Goal: Task Accomplishment & Management: Use online tool/utility

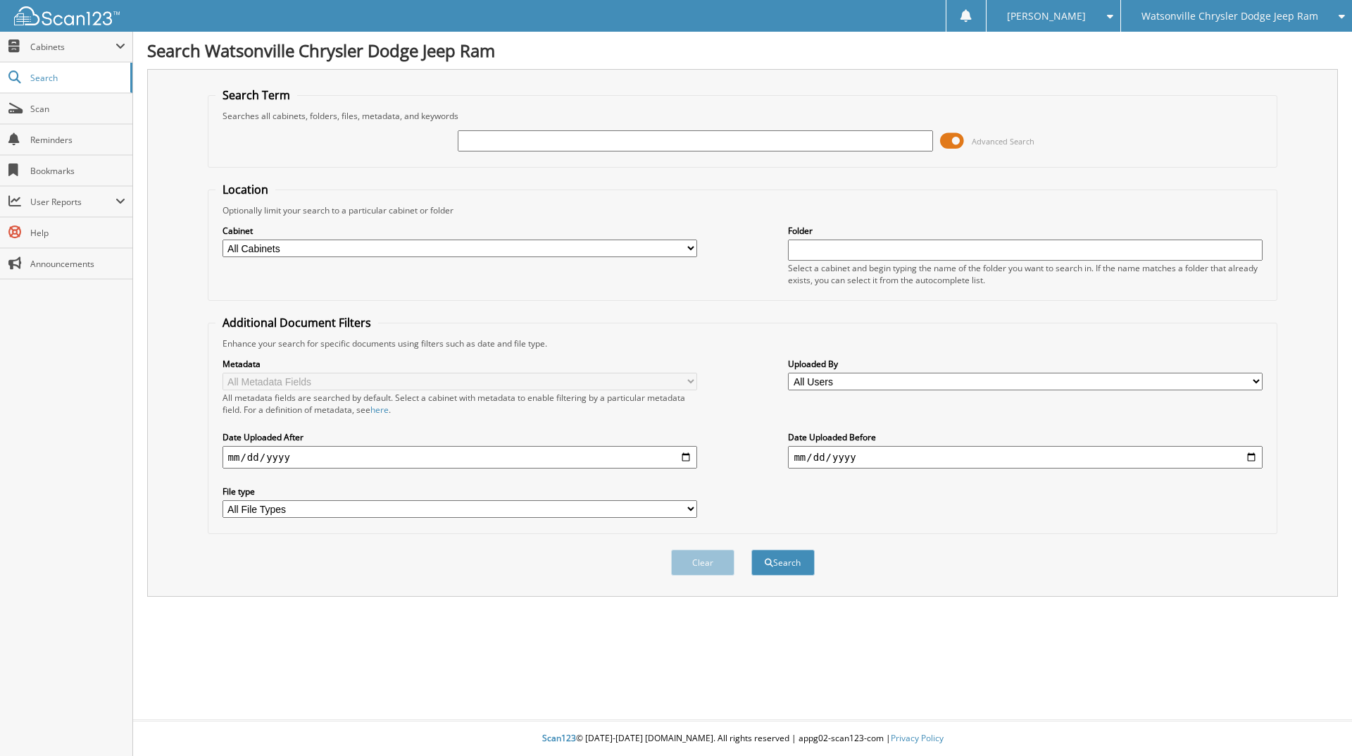
click at [1303, 20] on span "Watsonville Chrysler Dodge Jeep Ram" at bounding box center [1229, 16] width 177 height 8
click at [1232, 48] on link "Chevrolet of [GEOGRAPHIC_DATA]" at bounding box center [1236, 44] width 231 height 25
type input "103775"
click at [751, 549] on button "Search" at bounding box center [782, 562] width 63 height 26
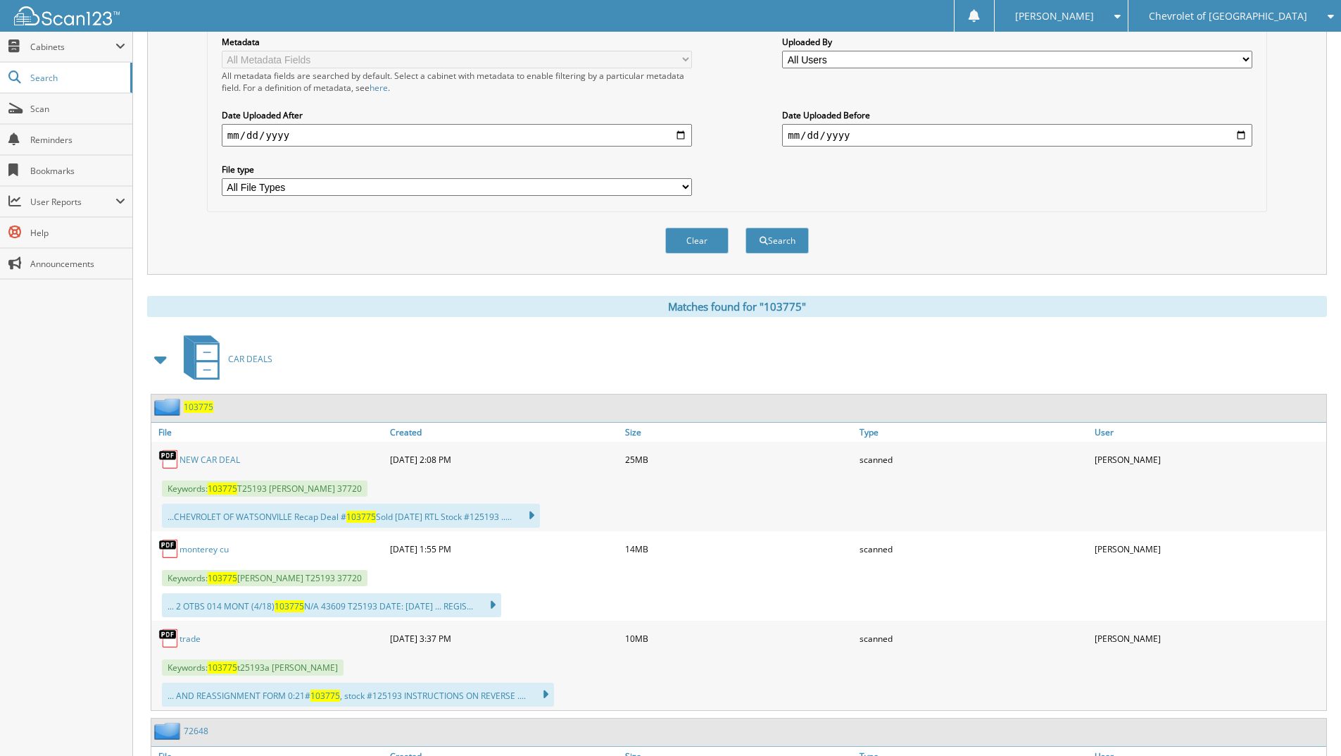
scroll to position [384, 0]
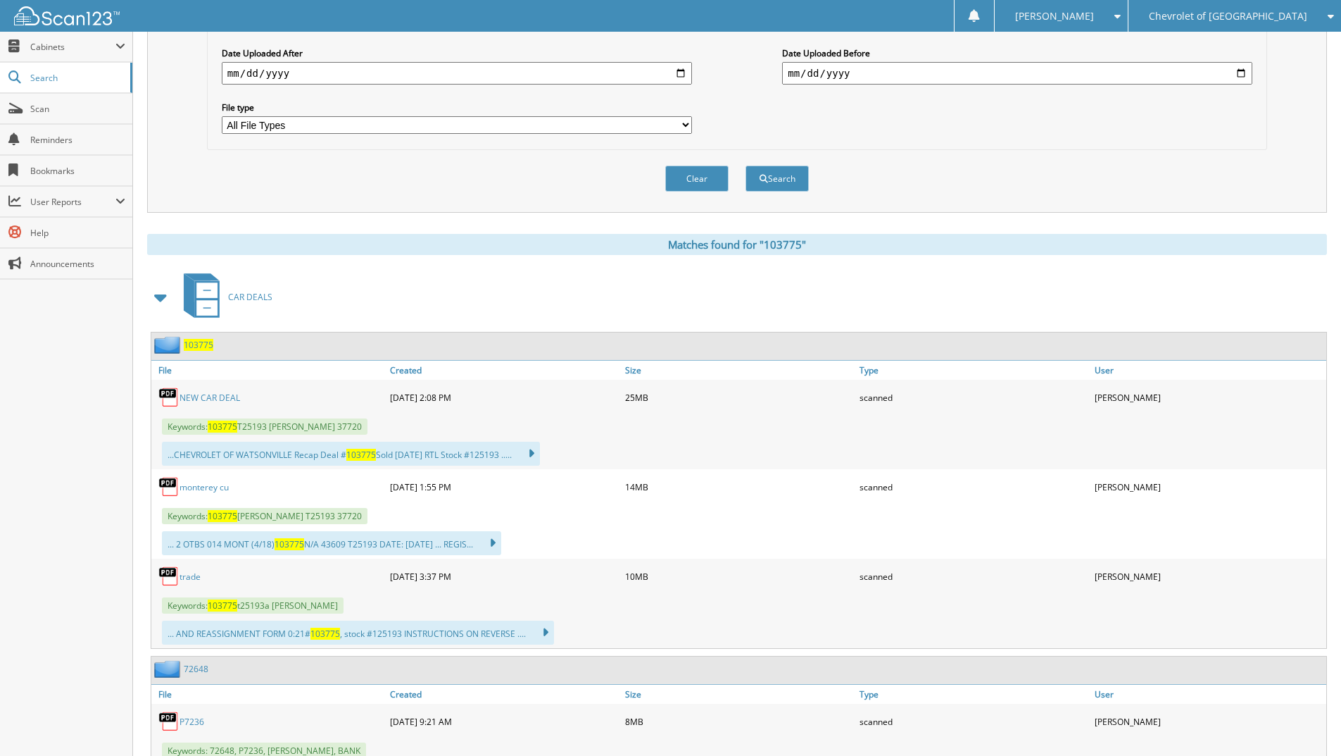
click at [220, 392] on link "NEW CAR DEAL" at bounding box center [210, 398] width 61 height 12
click at [38, 107] on span "Scan" at bounding box center [77, 109] width 95 height 12
